Goal: Information Seeking & Learning: Learn about a topic

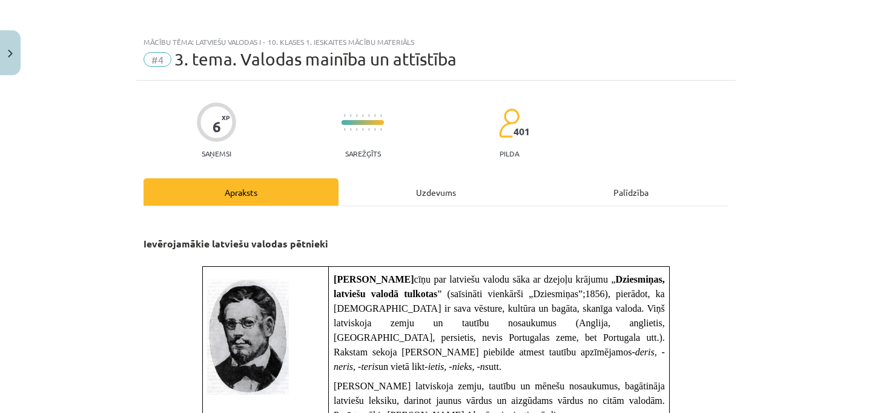
scroll to position [436, 0]
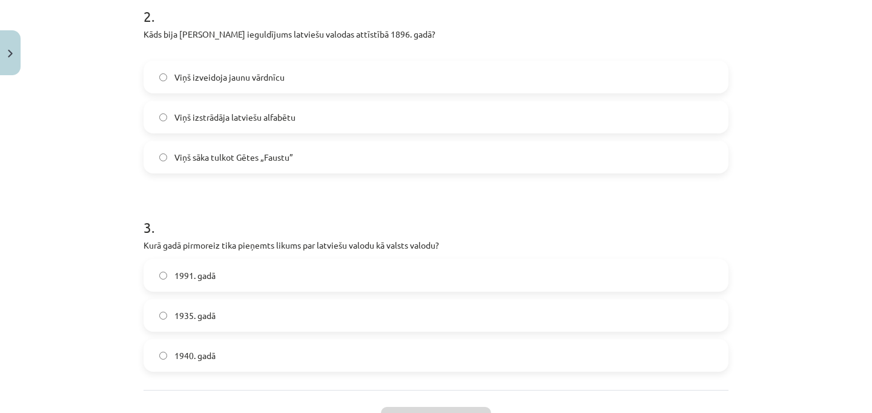
scroll to position [565, 0]
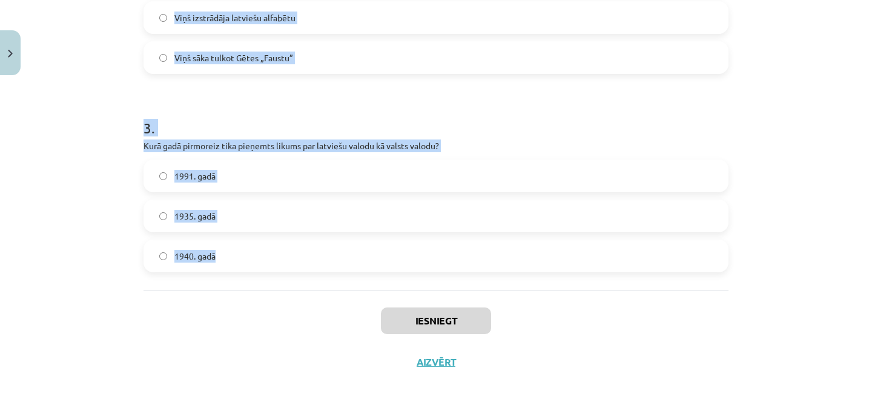
drag, startPoint x: 134, startPoint y: 231, endPoint x: 311, endPoint y: 270, distance: 181.1
copy form "1 . Ar kuru darbu [PERSON_NAME] uzsāka cīņu par latviešu valodu? „Latviešu gram…"
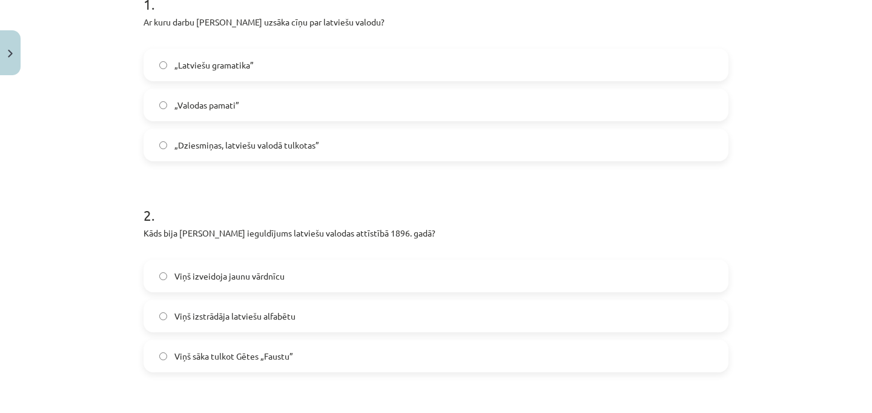
scroll to position [273, 0]
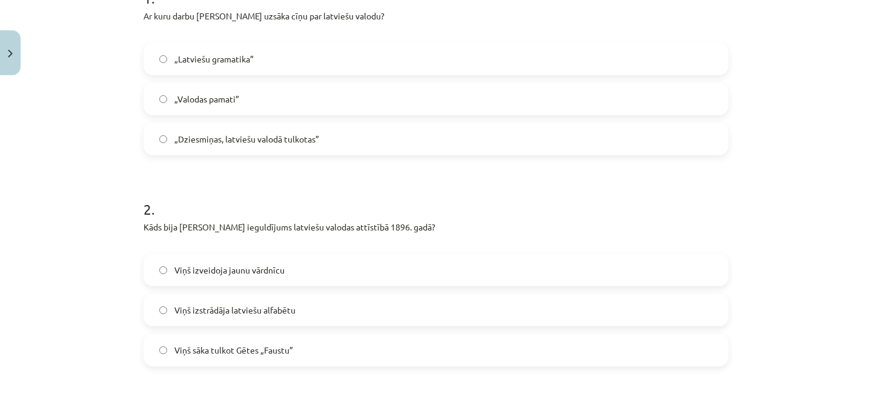
click at [291, 49] on label "„Latviešu gramatika”" at bounding box center [436, 59] width 583 height 30
click at [230, 141] on span "„Dziesmiņas, latviešu valodā tulkotas”" at bounding box center [246, 139] width 145 height 13
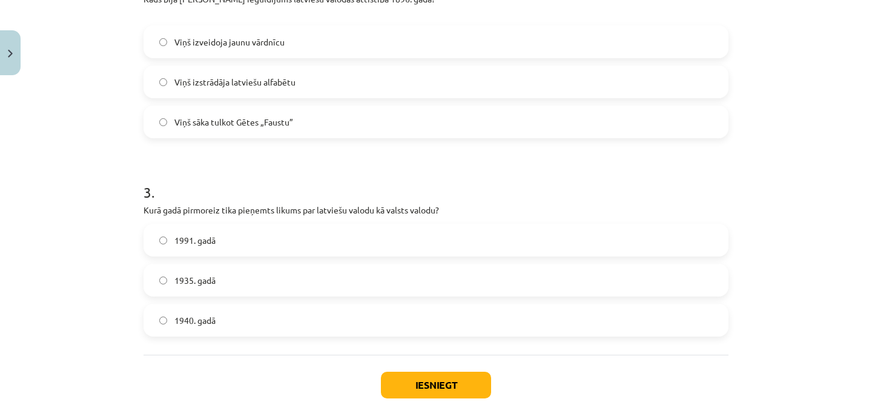
scroll to position [480, 0]
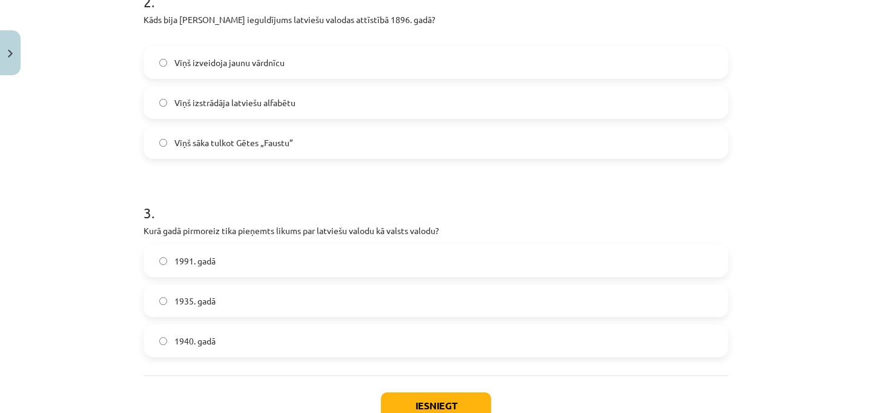
click at [271, 142] on span "Viņš sāka tulkot Gētes „Faustu”" at bounding box center [233, 142] width 119 height 13
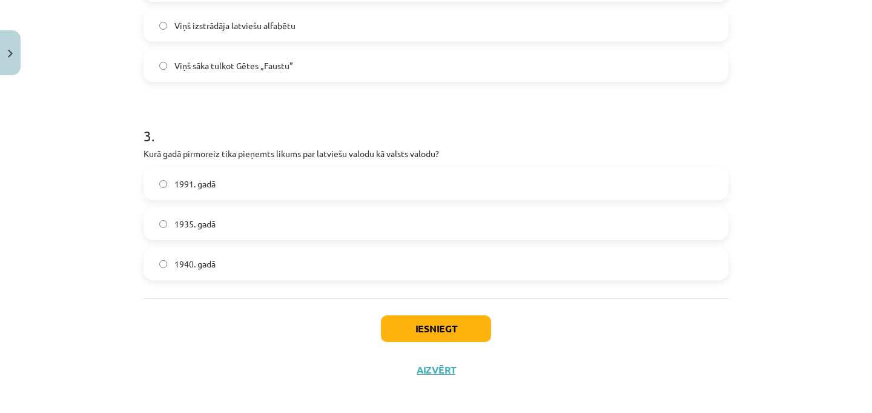
scroll to position [565, 0]
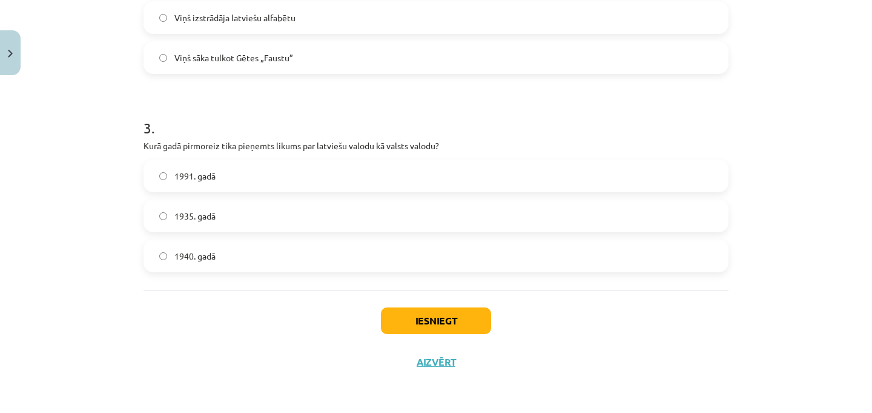
click at [301, 251] on label "1940. gadā" at bounding box center [436, 256] width 583 height 30
click at [196, 220] on span "1935. gadā" at bounding box center [194, 216] width 41 height 13
click at [427, 324] on button "Iesniegt" at bounding box center [436, 320] width 110 height 27
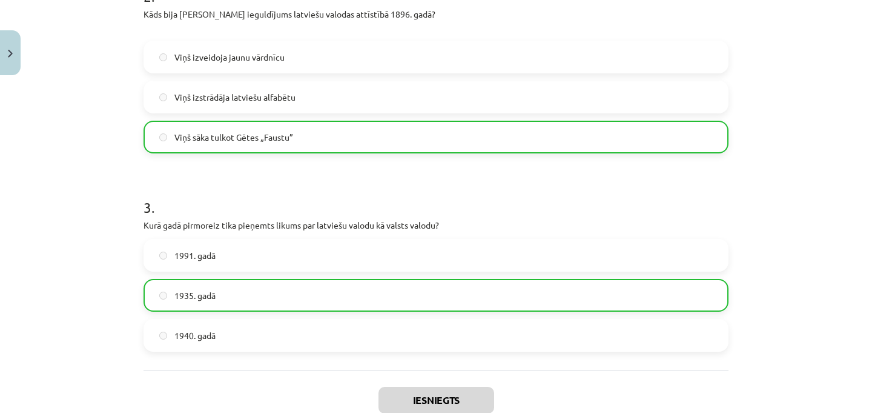
scroll to position [603, 0]
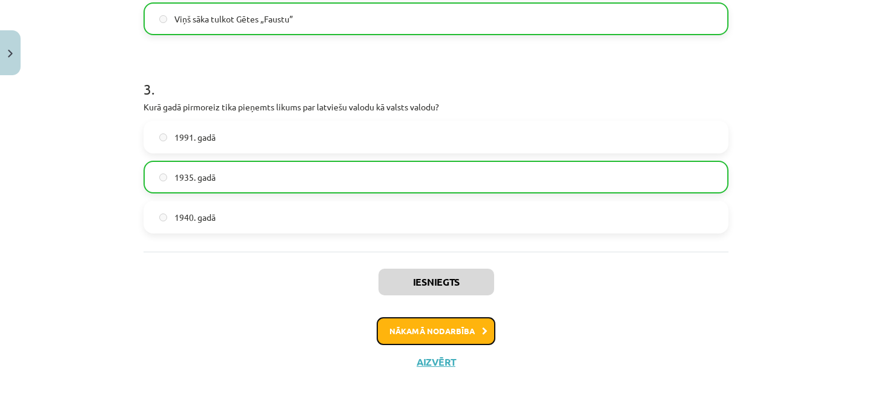
click at [419, 319] on button "Nākamā nodarbība" at bounding box center [436, 331] width 119 height 28
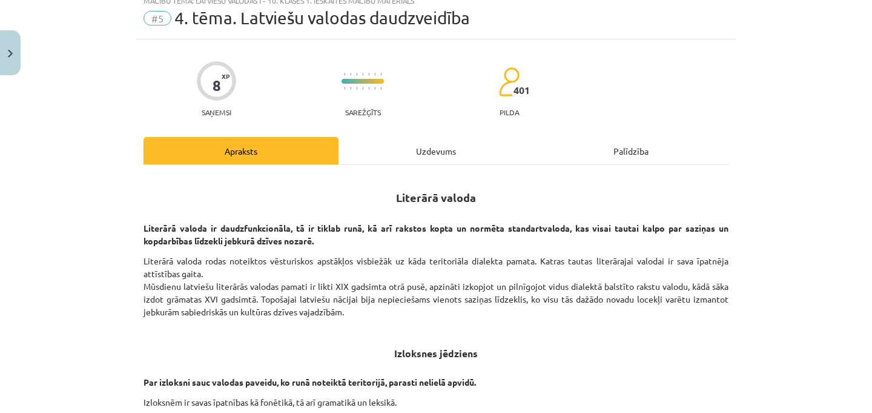
scroll to position [30, 0]
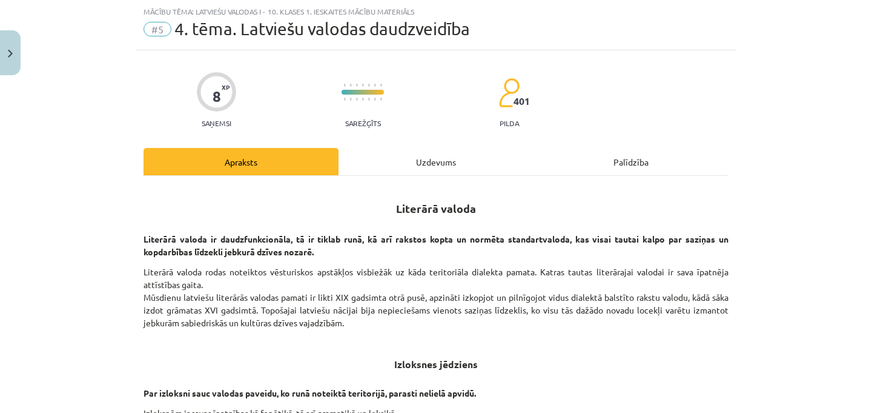
click at [435, 153] on div "Uzdevums" at bounding box center [436, 161] width 195 height 27
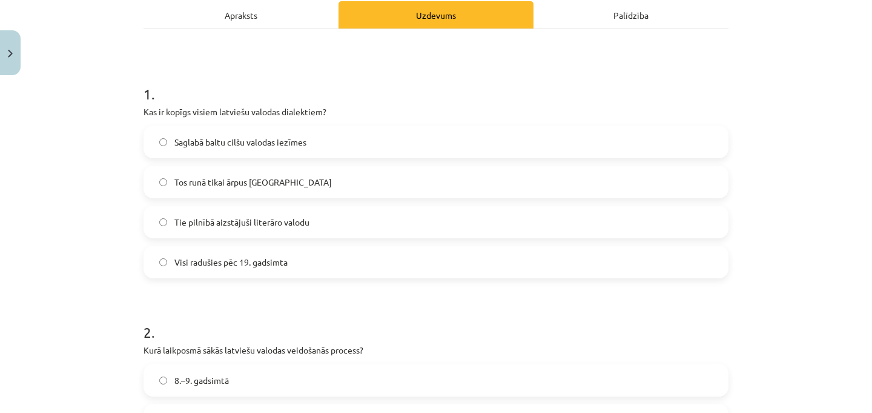
scroll to position [178, 0]
click at [156, 15] on div "Apraksts" at bounding box center [241, 14] width 195 height 27
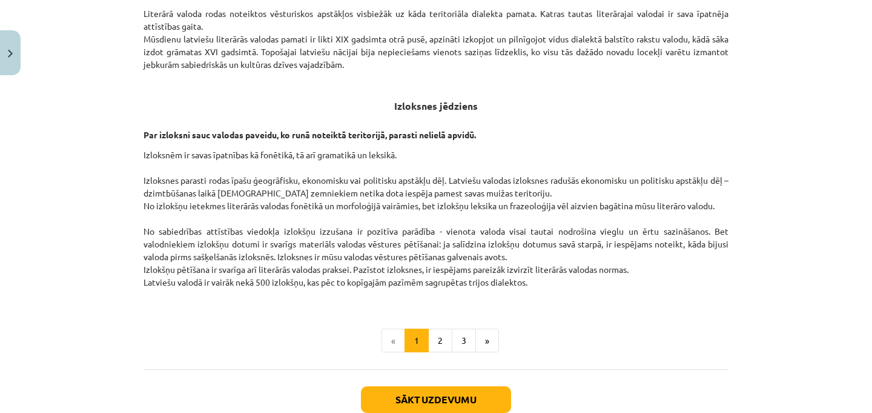
scroll to position [367, 0]
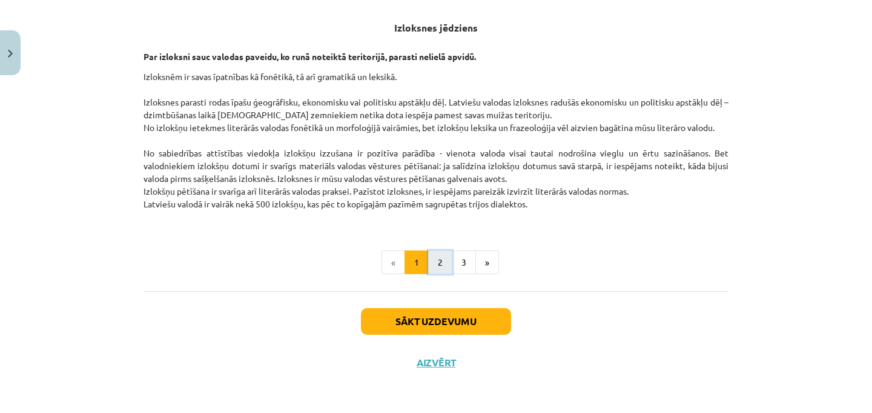
click at [442, 257] on button "2" at bounding box center [440, 262] width 24 height 24
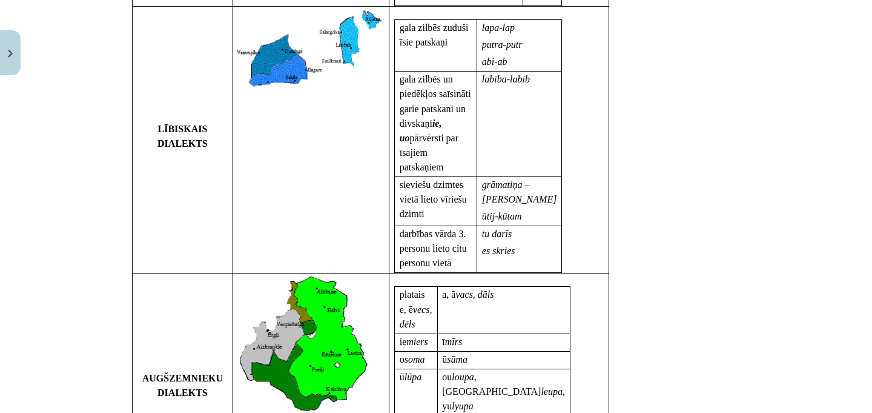
scroll to position [625, 0]
